Goal: Transaction & Acquisition: Purchase product/service

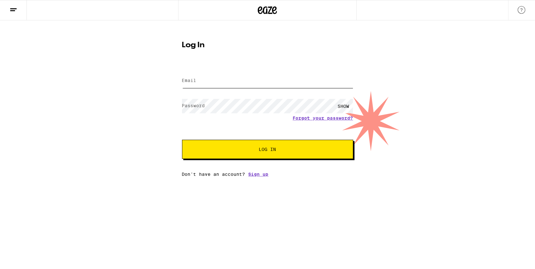
type input "[EMAIL_ADDRESS][DOMAIN_NAME]"
click at [267, 150] on button "Log In" at bounding box center [267, 149] width 171 height 19
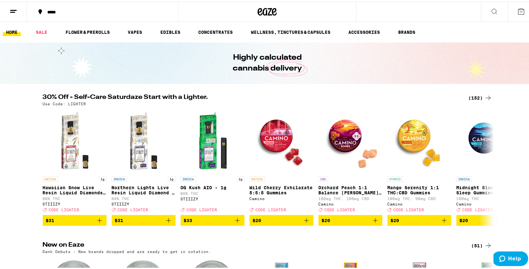
click at [476, 95] on div "(152)" at bounding box center [481, 97] width 24 height 8
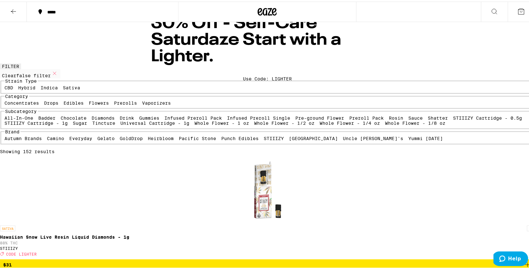
click at [142, 104] on label "Vaporizers" at bounding box center [156, 101] width 29 height 5
click at [144, 100] on input "Vaporizers" at bounding box center [144, 100] width 0 height 0
checkbox input "true"
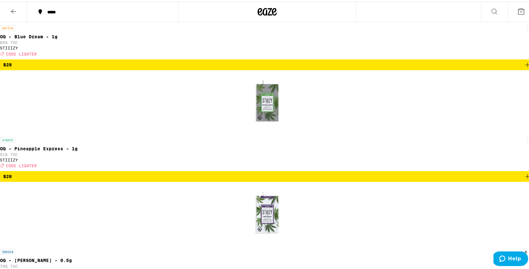
scroll to position [542, 0]
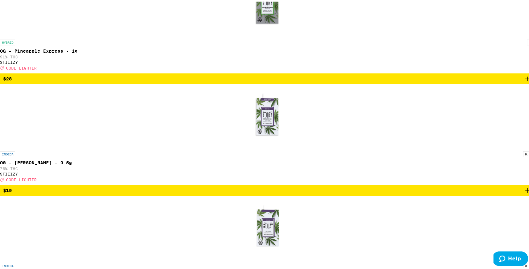
scroll to position [644, 0]
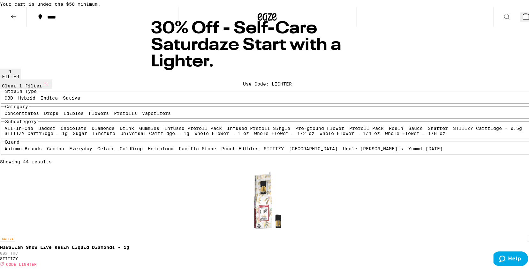
scroll to position [0, 0]
click at [12, 19] on icon at bounding box center [14, 15] width 8 height 8
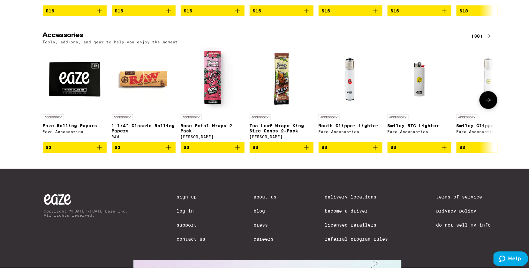
scroll to position [2693, 0]
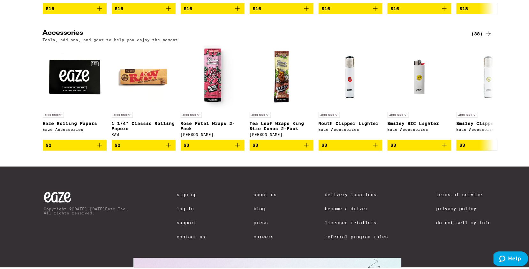
click at [473, 36] on div "(38)" at bounding box center [482, 32] width 21 height 8
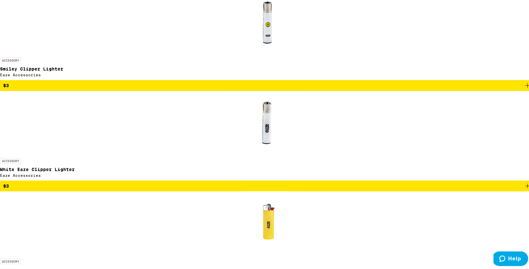
scroll to position [756, 0]
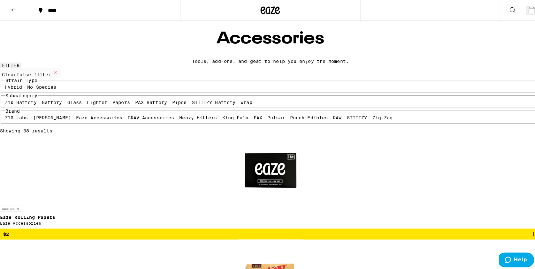
scroll to position [0, 0]
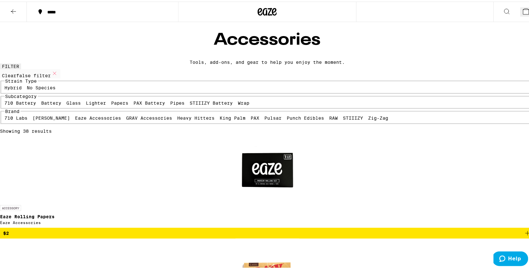
click at [521, 10] on button "2" at bounding box center [528, 10] width 14 height 9
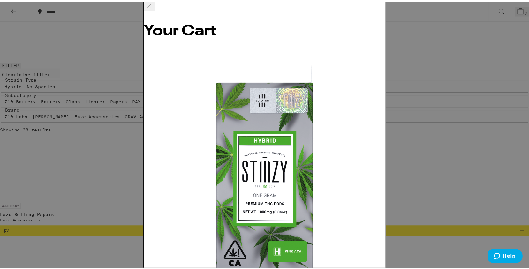
scroll to position [13, 0]
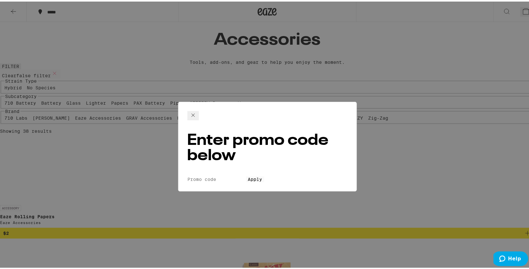
click at [232, 164] on form "Promo Code Apply" at bounding box center [267, 167] width 160 height 6
click at [216, 164] on input "Promo Code" at bounding box center [216, 167] width 59 height 6
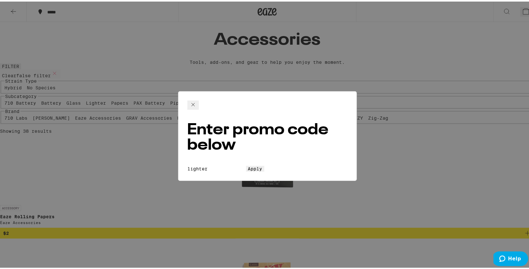
type input "lighter"
click at [246, 164] on button "Apply" at bounding box center [255, 167] width 18 height 6
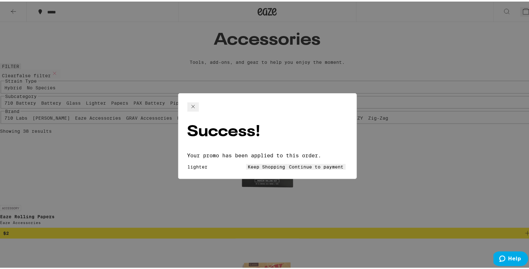
click at [293, 163] on span "Continue to payment" at bounding box center [316, 165] width 55 height 5
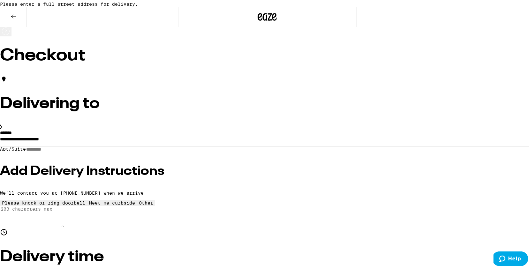
click at [240, 120] on div "Delivering to" at bounding box center [267, 102] width 535 height 56
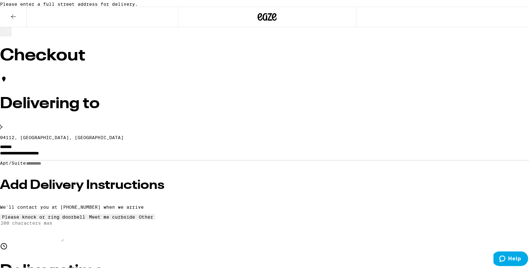
click at [149, 133] on p "94112, [GEOGRAPHIC_DATA], [GEOGRAPHIC_DATA]" at bounding box center [267, 135] width 535 height 5
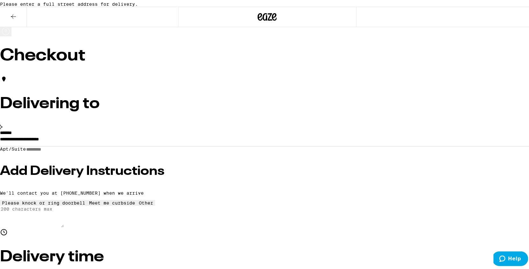
click at [162, 151] on div "Apt/Suite" at bounding box center [267, 148] width 535 height 6
click at [162, 145] on input "**********" at bounding box center [267, 139] width 535 height 11
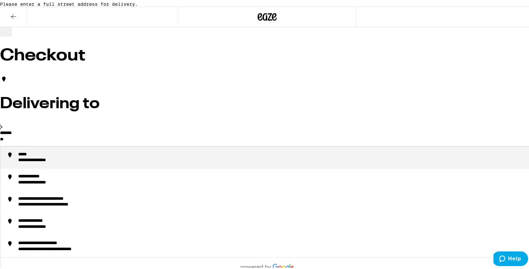
type input "*"
click at [179, 163] on div "**********" at bounding box center [273, 156] width 511 height 12
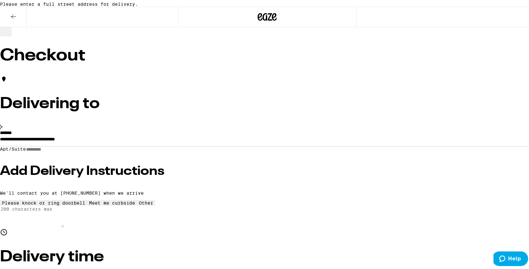
type input "**********"
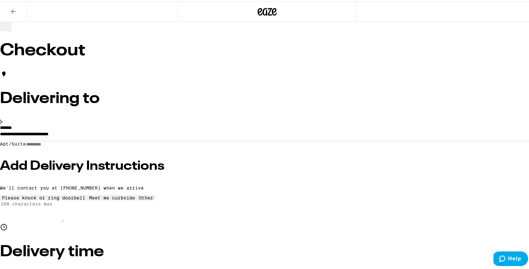
click at [143, 165] on h3 "Add Delivery Instructions" at bounding box center [267, 164] width 535 height 13
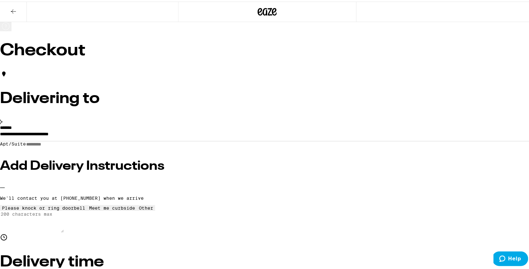
click at [124, 221] on div "**********" at bounding box center [267, 178] width 535 height 108
click at [139, 209] on div "Other" at bounding box center [146, 206] width 14 height 5
click at [64, 231] on textarea "Enter any other delivery instructions you want driver to know" at bounding box center [32, 220] width 64 height 22
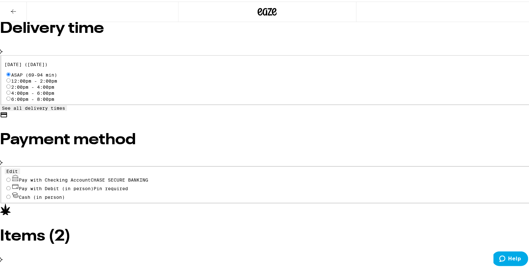
scroll to position [235, 0]
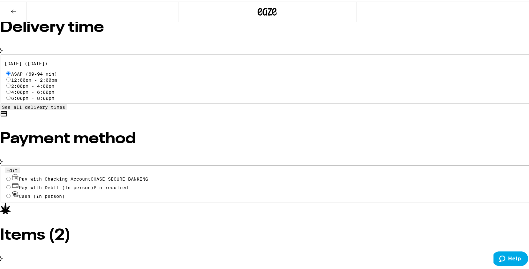
type textarea "I live downstairs. no need to go up the stairs"
click at [11, 175] on input "Pay with Checking Account CHASE SECURE BANKING" at bounding box center [8, 177] width 4 height 4
radio input "true"
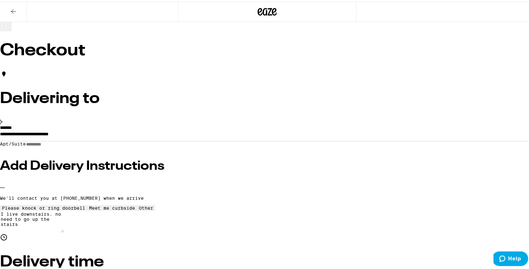
scroll to position [0, 0]
